Goal: Find specific page/section

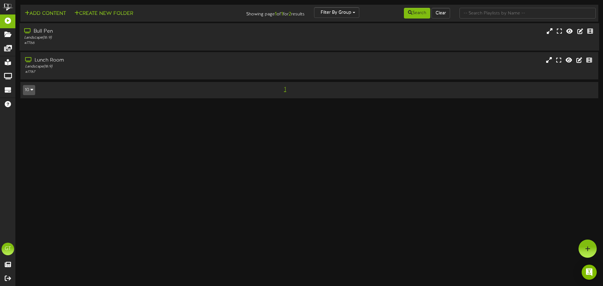
click at [247, 35] on div "Landscape ( 16:9 )" at bounding box center [140, 37] width 232 height 5
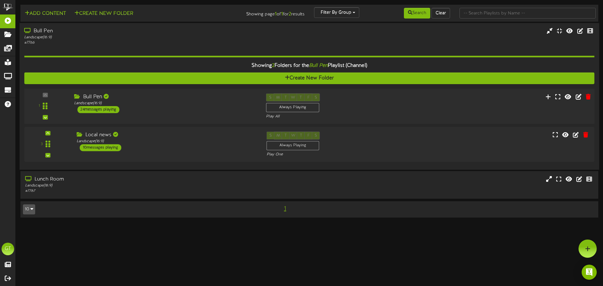
click at [225, 116] on div "1 Bull Pen" at bounding box center [309, 106] width 576 height 26
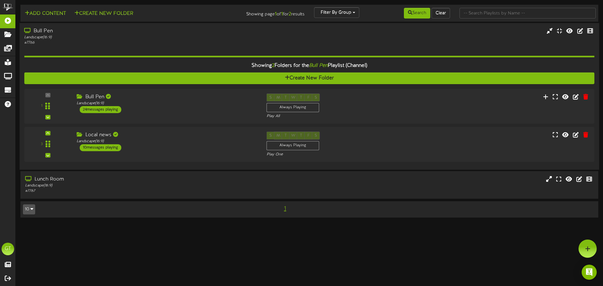
click at [218, 33] on div "Bull Pen" at bounding box center [140, 31] width 232 height 7
